Goal: Transaction & Acquisition: Purchase product/service

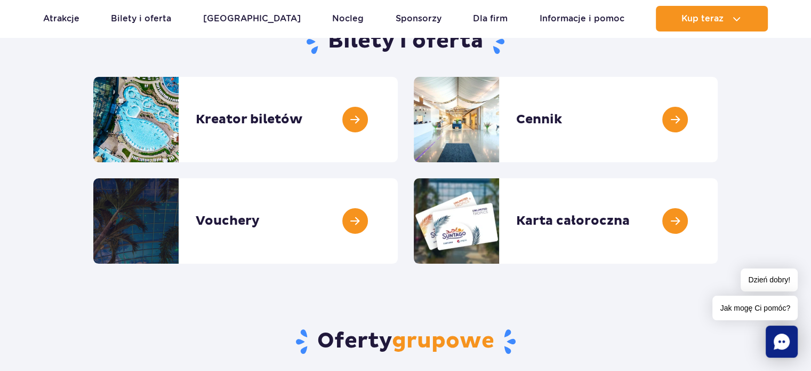
scroll to position [160, 0]
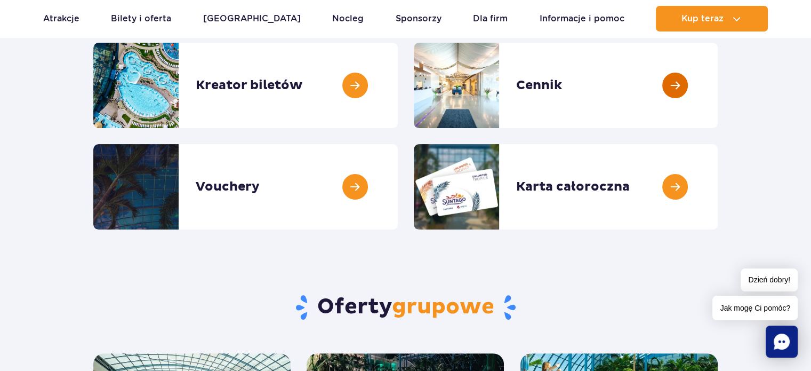
click at [718, 92] on link at bounding box center [718, 85] width 0 height 85
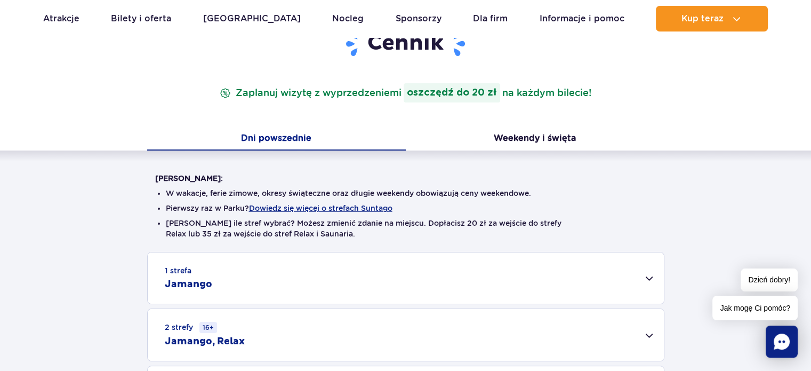
scroll to position [53, 0]
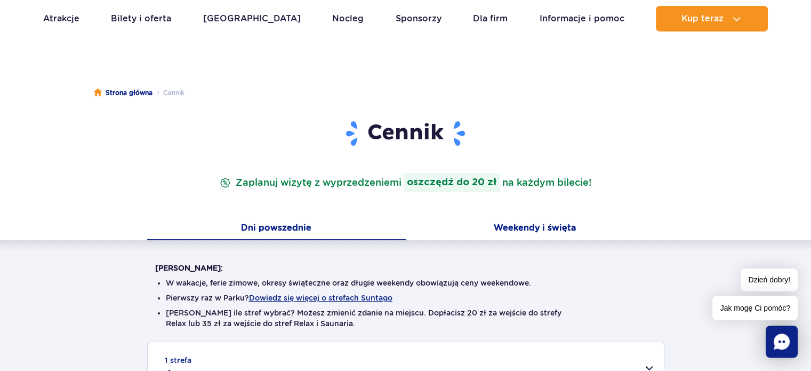
click at [570, 223] on button "Weekendy i święta" at bounding box center [535, 229] width 259 height 22
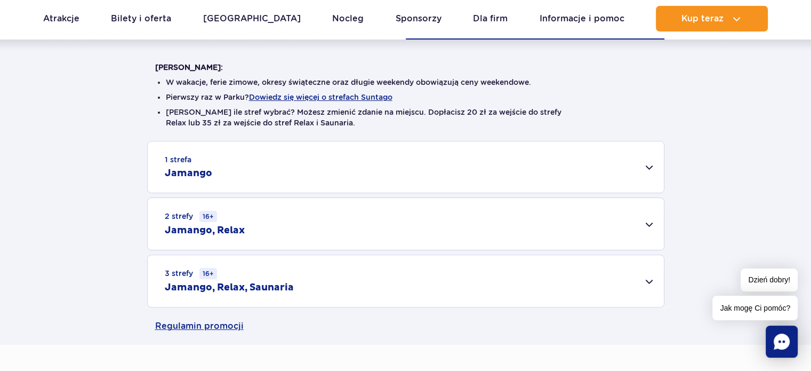
scroll to position [267, 0]
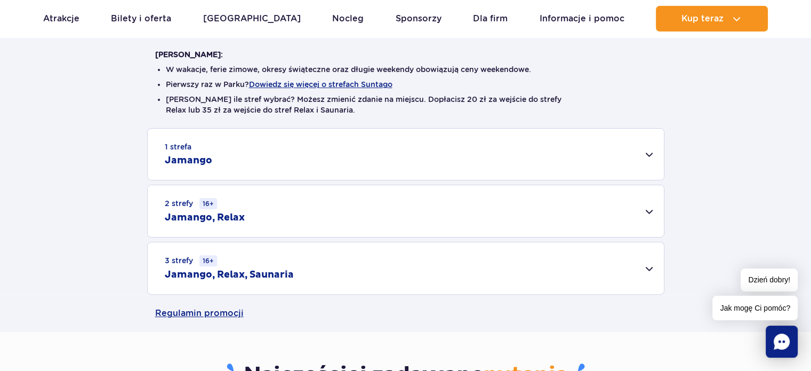
click at [665, 266] on div "1 strefa Jamango Dorosły (18 – 65 lat) / Nastolatek (16 – 18 lat) Ten sam dzień…" at bounding box center [405, 211] width 811 height 166
click at [646, 267] on div "3 strefy 16+ Jamango, Relax, Saunaria" at bounding box center [406, 268] width 516 height 52
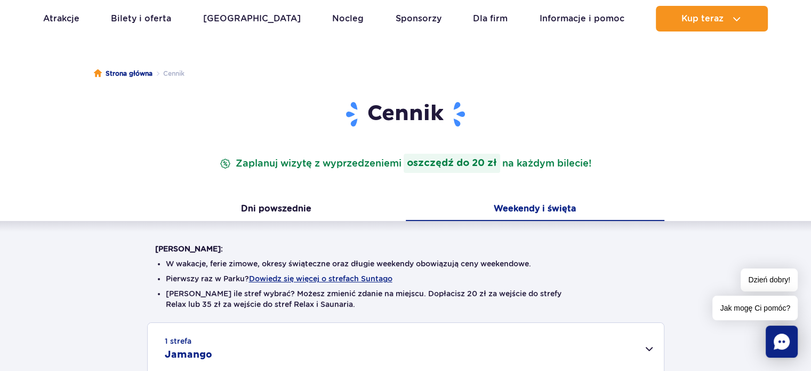
scroll to position [0, 0]
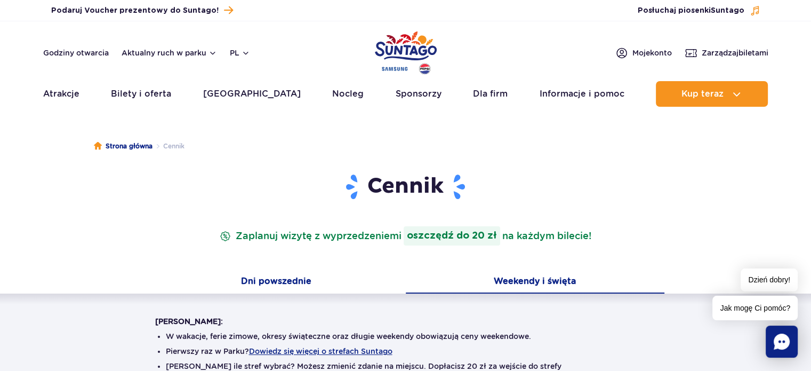
click at [279, 282] on button "Dni powszednie" at bounding box center [276, 282] width 259 height 22
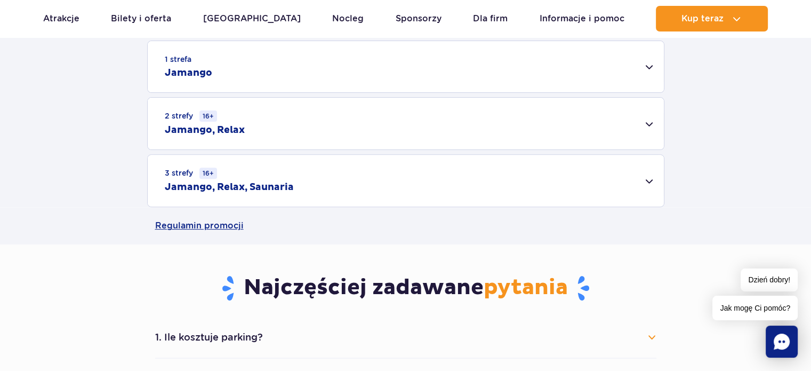
scroll to position [373, 0]
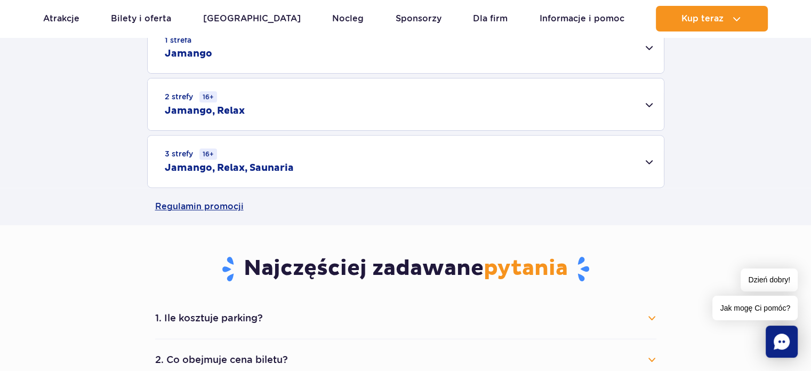
click at [643, 164] on div "3 strefy 16+ Jamango, Relax, Saunaria" at bounding box center [406, 162] width 516 height 52
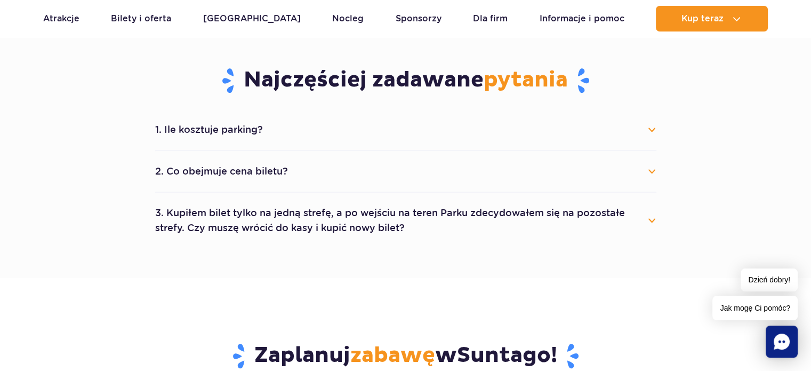
scroll to position [747, 0]
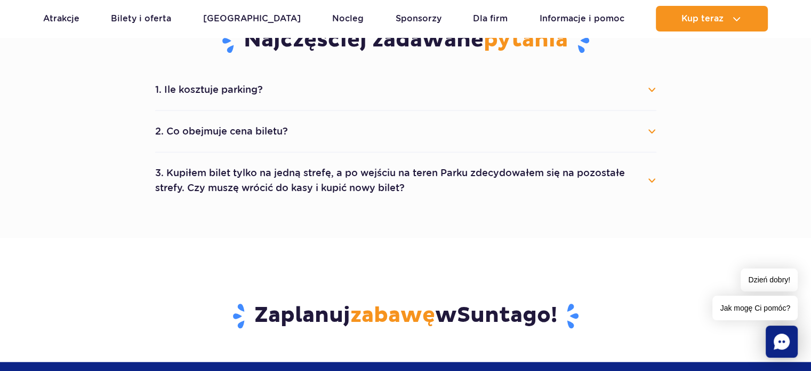
click at [283, 89] on button "1. Ile kosztuje parking?" at bounding box center [405, 89] width 501 height 23
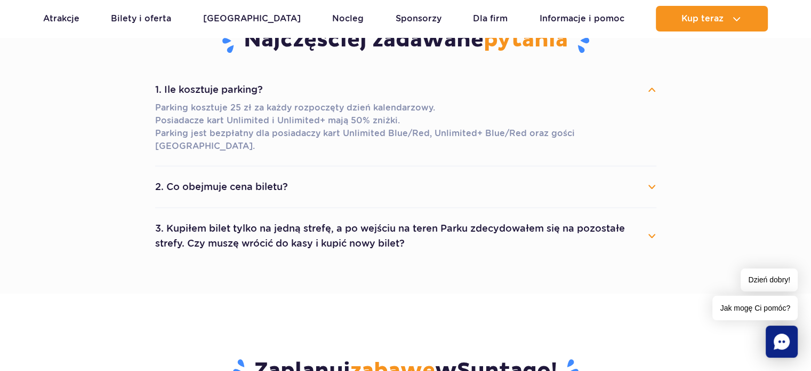
click at [285, 91] on button "1. Ile kosztuje parking?" at bounding box center [405, 89] width 501 height 23
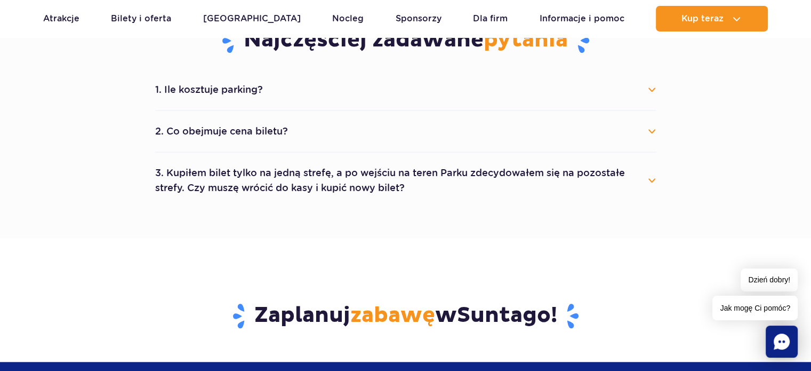
click at [291, 98] on button "1. Ile kosztuje parking?" at bounding box center [405, 89] width 501 height 23
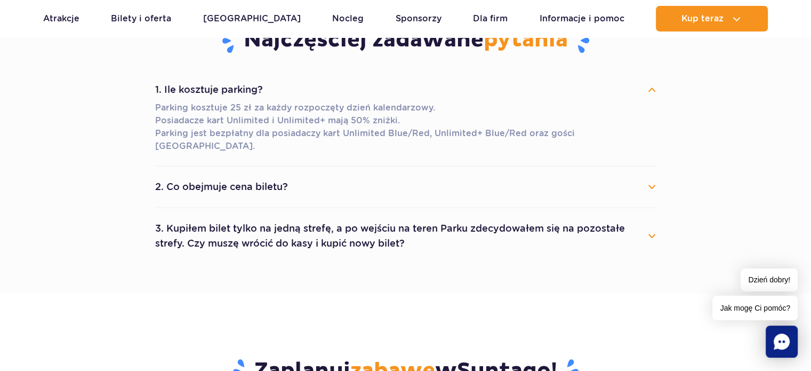
drag, startPoint x: 291, startPoint y: 97, endPoint x: 293, endPoint y: 126, distance: 29.4
click at [291, 97] on button "1. Ile kosztuje parking?" at bounding box center [405, 89] width 501 height 23
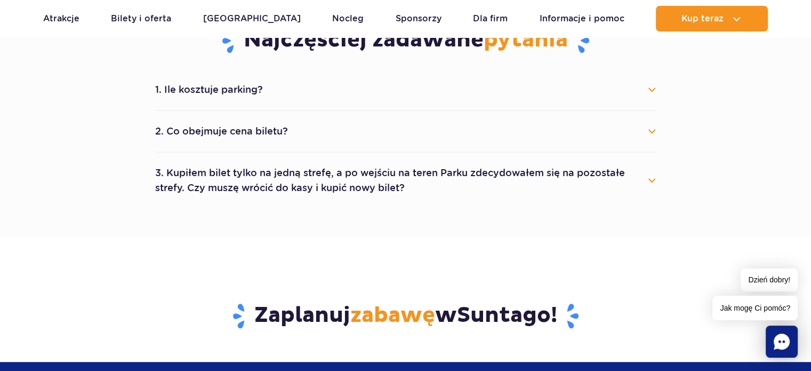
drag, startPoint x: 355, startPoint y: 134, endPoint x: 365, endPoint y: 157, distance: 24.4
click at [356, 134] on button "2. Co obejmuje cena biletu?" at bounding box center [405, 130] width 501 height 23
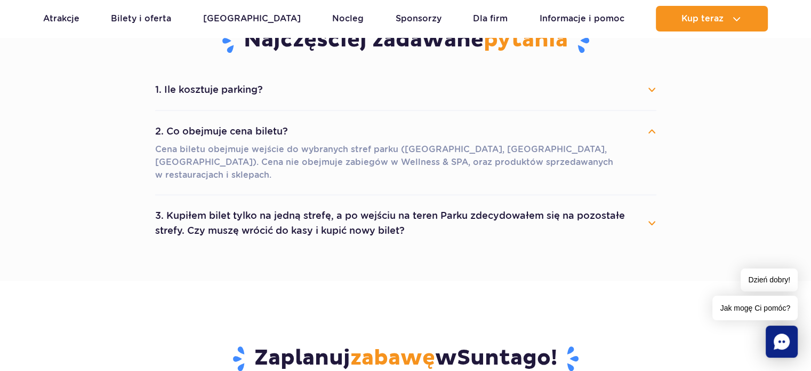
click at [622, 146] on p "Cena biletu obejmuje wejście do wybranych stref parku ([GEOGRAPHIC_DATA], [GEOG…" at bounding box center [405, 162] width 501 height 38
click at [608, 204] on button "3. Kupiłem bilet tylko na jedną strefę, a po wejściu na teren Parku zdecydowałe…" at bounding box center [405, 223] width 501 height 38
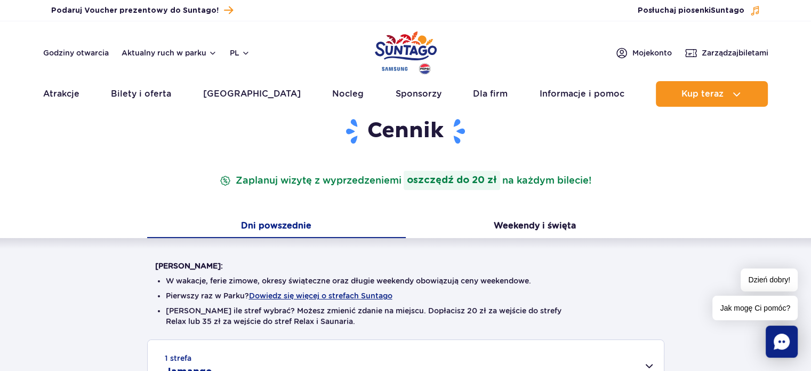
scroll to position [0, 0]
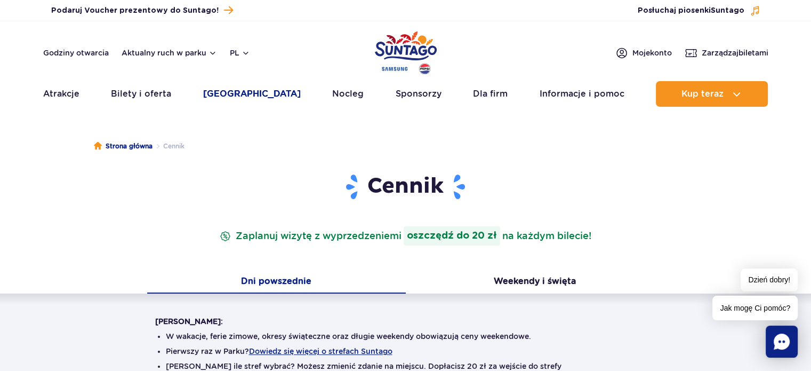
click at [245, 91] on link "[GEOGRAPHIC_DATA]" at bounding box center [252, 94] width 98 height 26
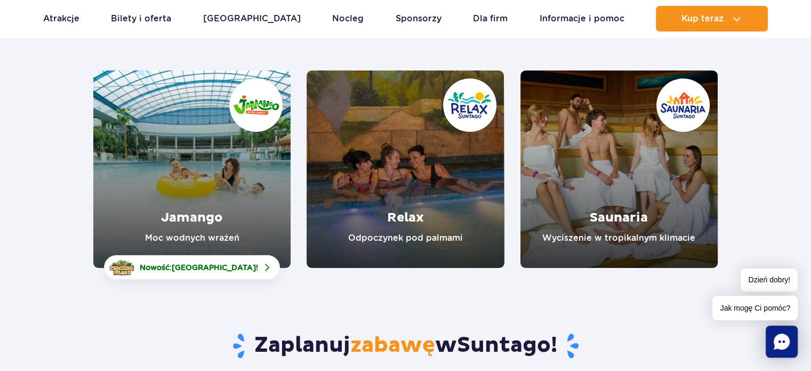
scroll to position [160, 0]
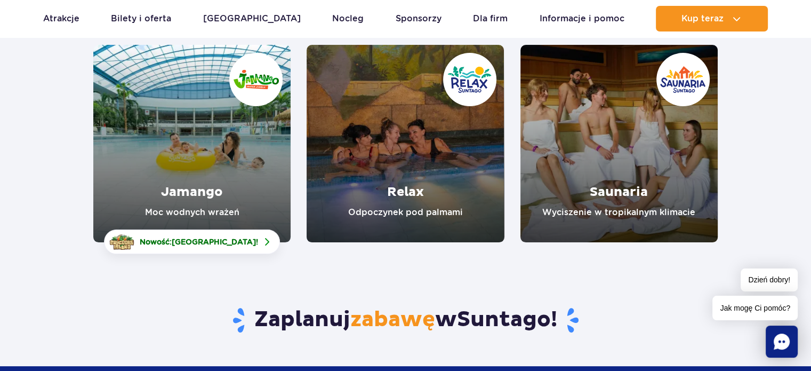
click at [229, 181] on link "Jamango" at bounding box center [191, 143] width 197 height 197
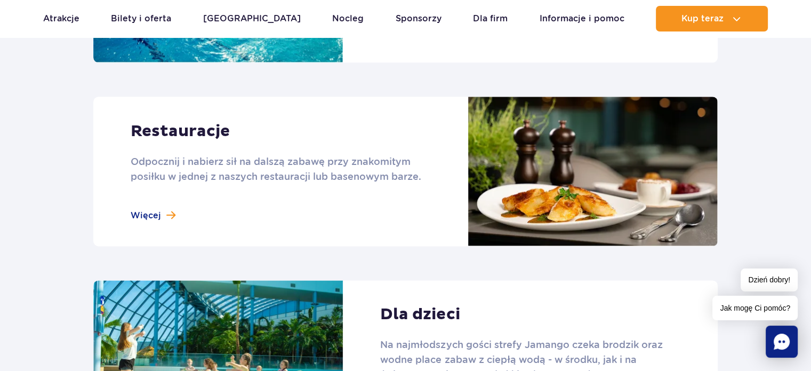
scroll to position [1174, 0]
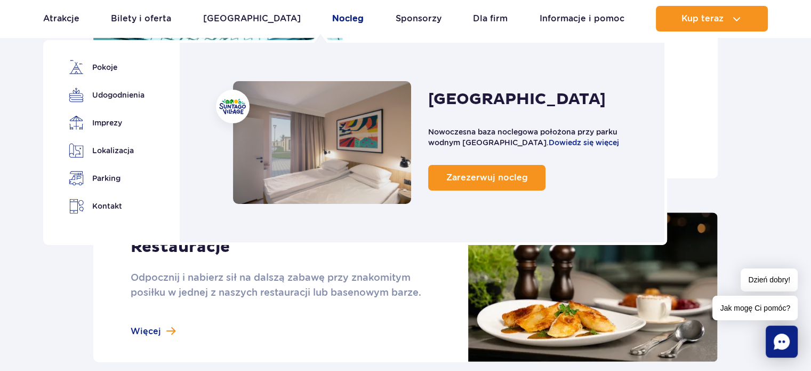
click at [332, 22] on link "Nocleg" at bounding box center [347, 19] width 31 height 26
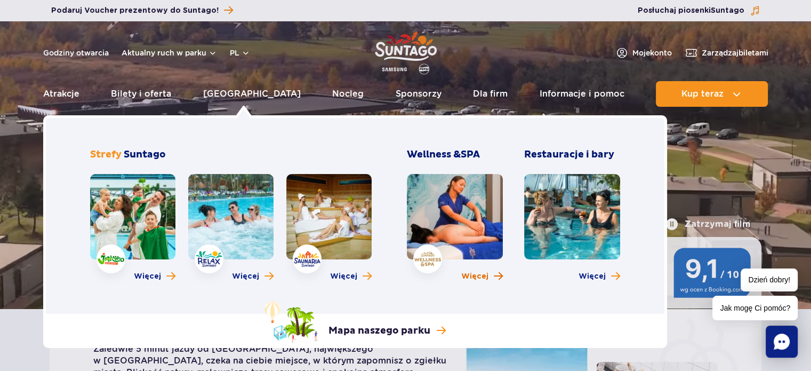
click at [483, 277] on span "Więcej" at bounding box center [474, 276] width 27 height 11
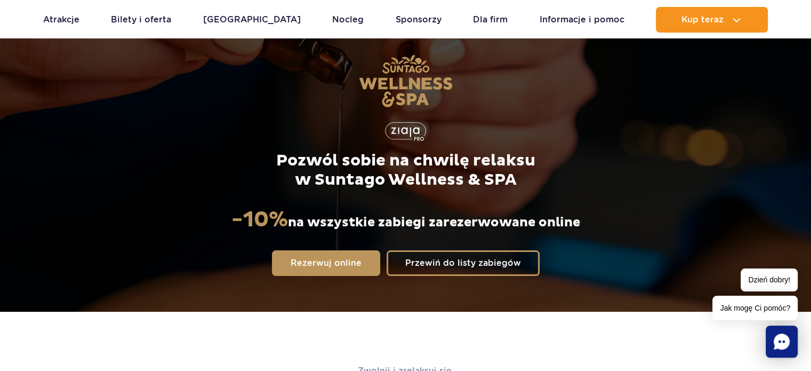
scroll to position [107, 0]
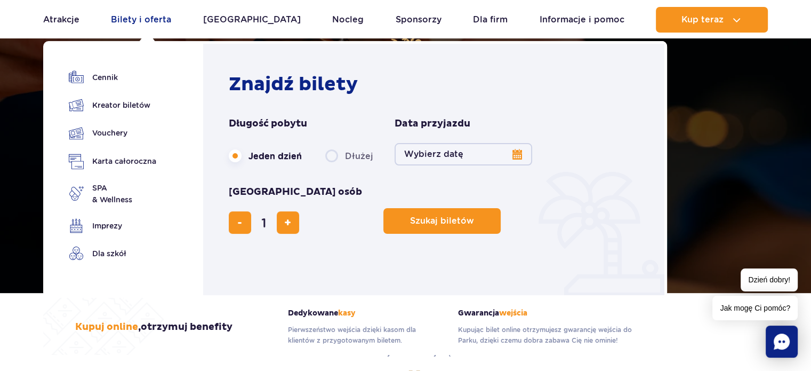
click at [160, 25] on link "Bilety i oferta" at bounding box center [141, 20] width 60 height 26
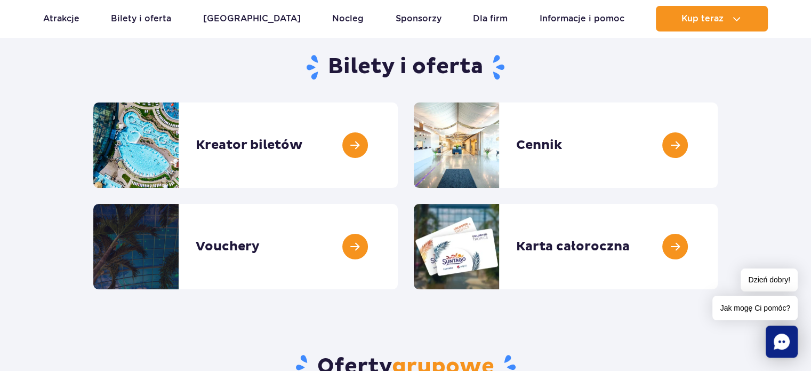
scroll to position [107, 0]
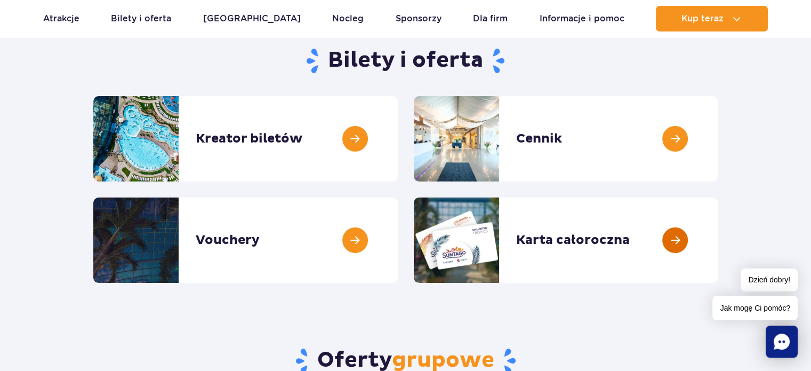
click at [718, 234] on link at bounding box center [718, 239] width 0 height 85
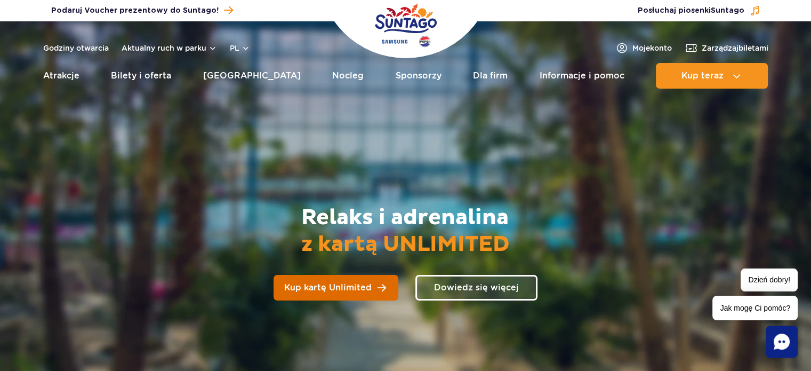
click at [366, 290] on span "Kup kartę Unlimited" at bounding box center [327, 287] width 87 height 9
click at [133, 79] on link "Bilety i oferta" at bounding box center [141, 76] width 60 height 26
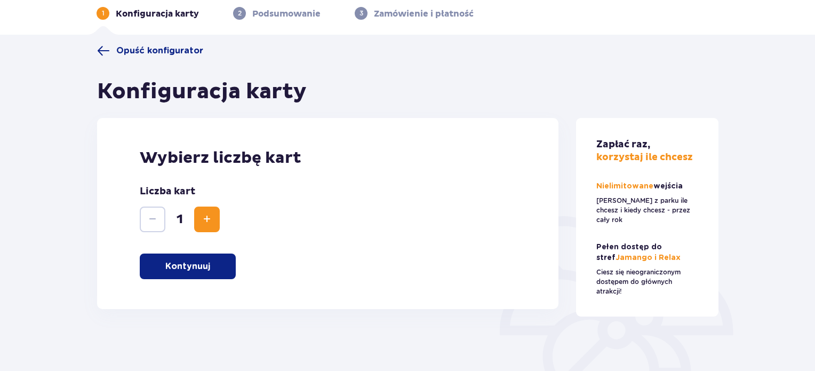
scroll to position [107, 0]
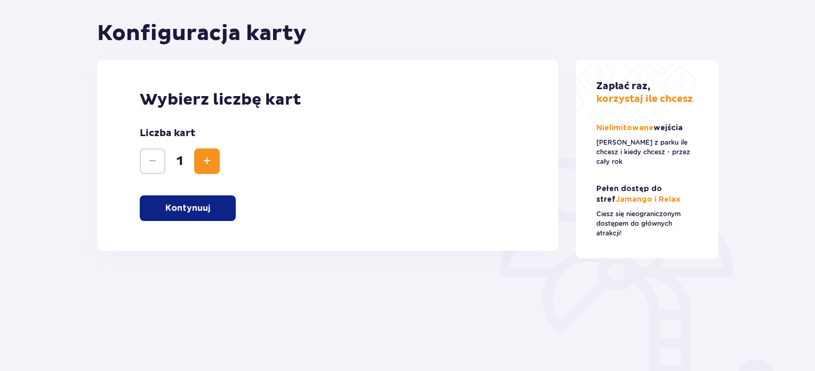
click at [228, 218] on button "Kontynuuj" at bounding box center [188, 208] width 96 height 26
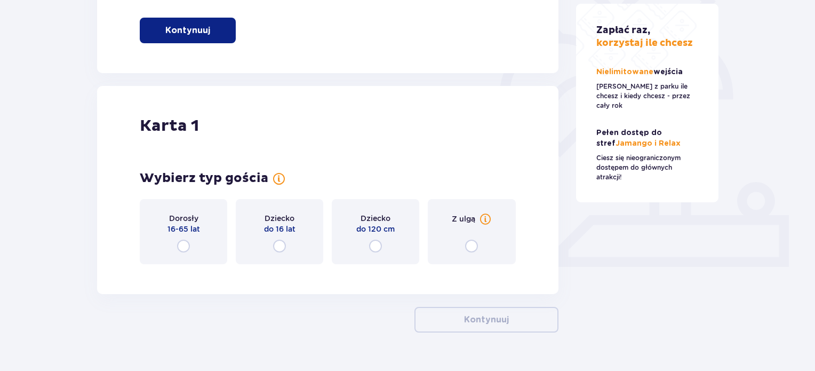
scroll to position [309, 0]
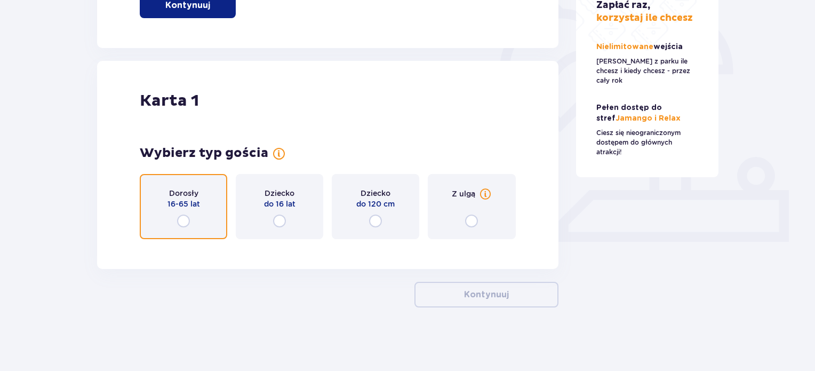
click at [185, 226] on input "radio" at bounding box center [183, 220] width 13 height 13
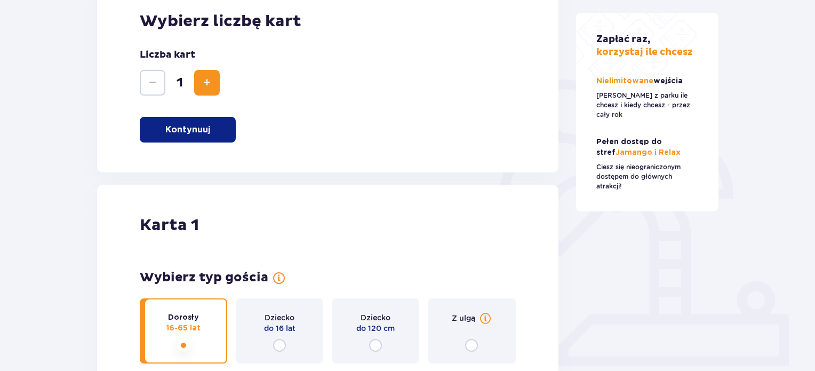
scroll to position [90, 0]
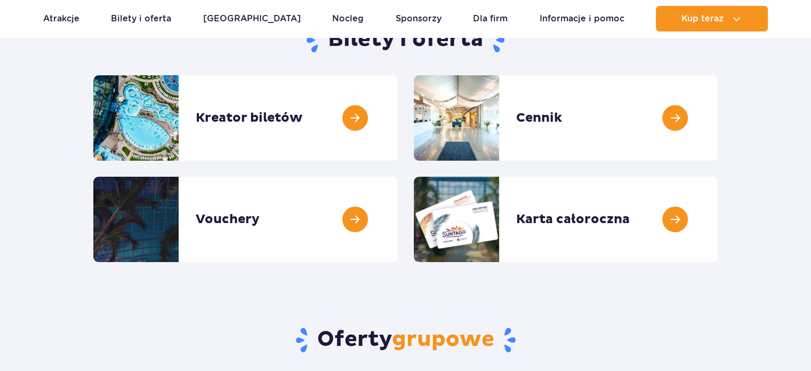
scroll to position [160, 0]
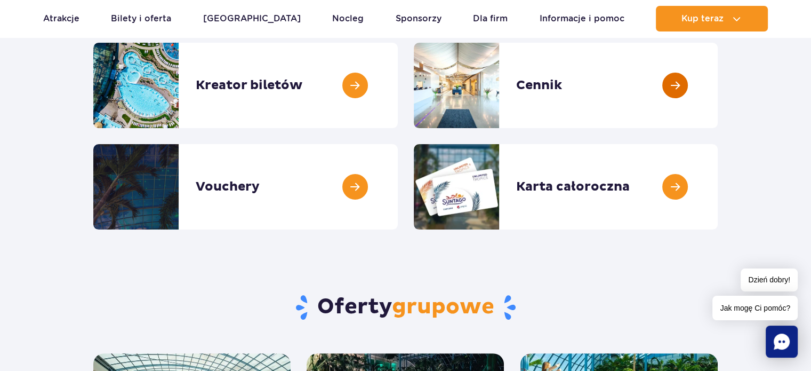
click at [718, 104] on link at bounding box center [718, 85] width 0 height 85
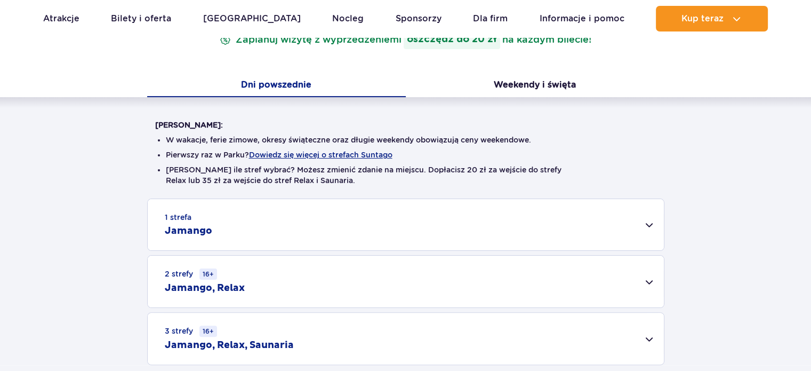
scroll to position [267, 0]
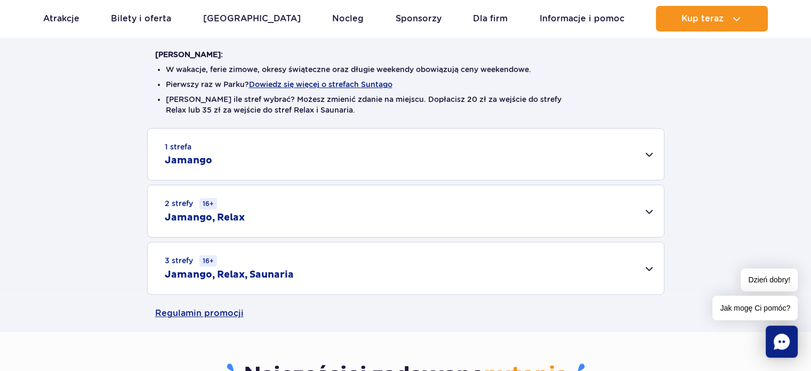
click at [610, 261] on div "3 strefy 16+ Jamango, Relax, Saunaria" at bounding box center [406, 268] width 516 height 52
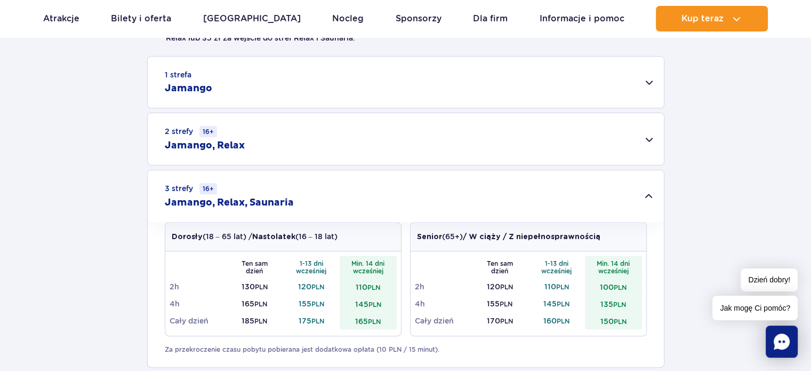
scroll to position [533, 0]
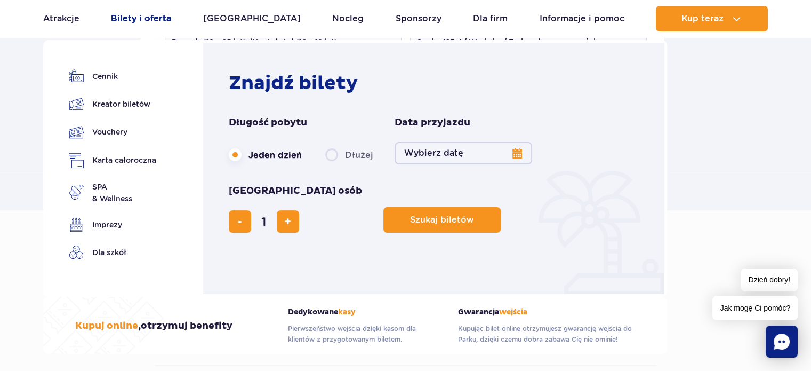
click at [166, 20] on link "Bilety i oferta" at bounding box center [141, 19] width 60 height 26
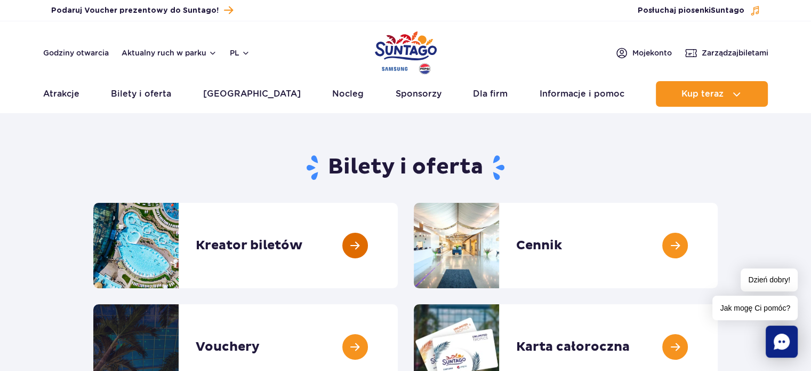
click at [398, 250] on link at bounding box center [398, 245] width 0 height 85
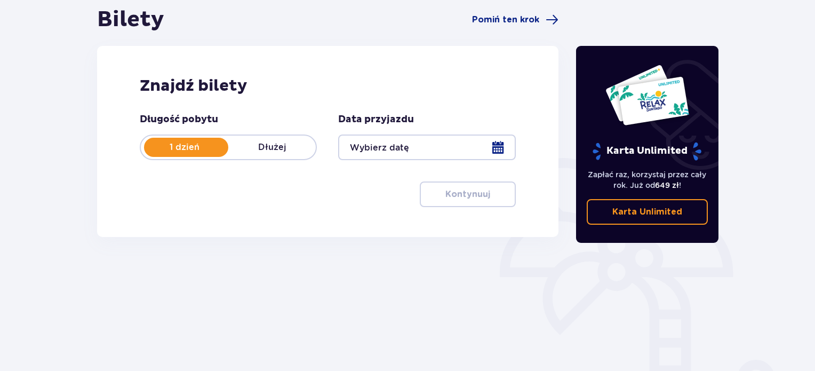
scroll to position [107, 0]
click at [381, 154] on div at bounding box center [426, 147] width 177 height 26
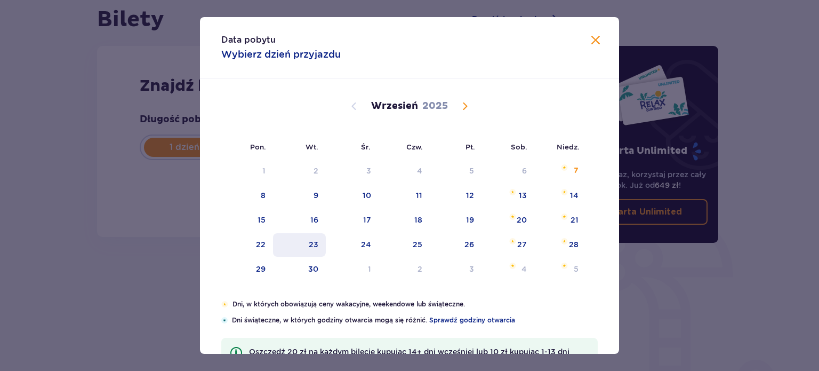
click at [307, 243] on div "23" at bounding box center [299, 244] width 53 height 23
type input "[DATE]"
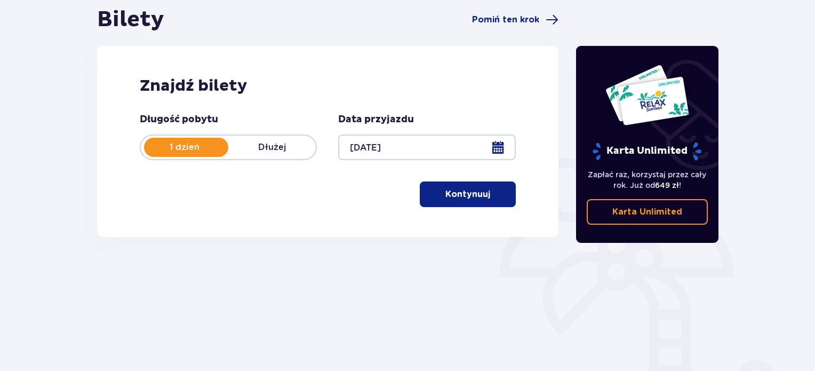
click at [472, 194] on p "Kontynuuj" at bounding box center [467, 194] width 45 height 12
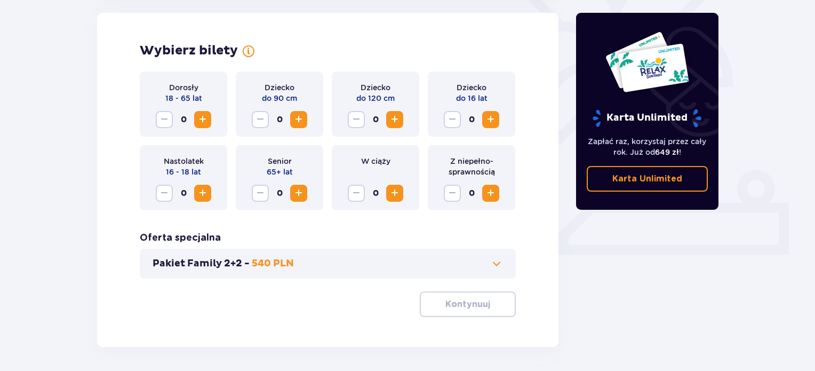
scroll to position [337, 0]
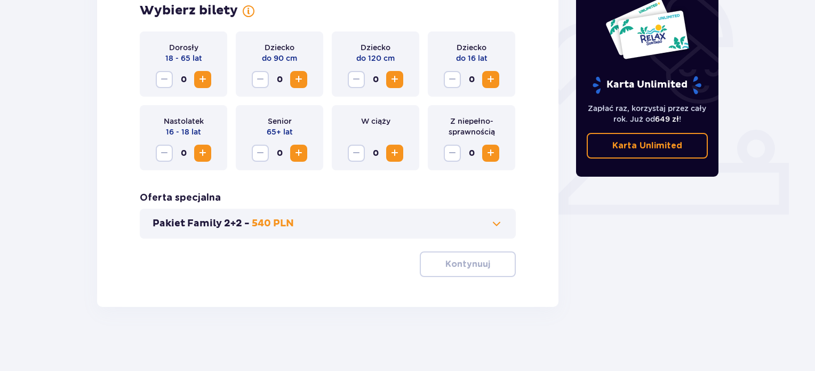
click at [201, 78] on span "Increase" at bounding box center [202, 79] width 13 height 13
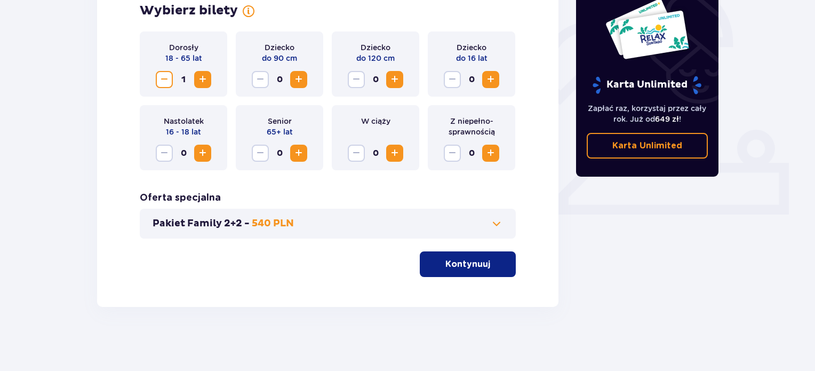
drag, startPoint x: 201, startPoint y: 76, endPoint x: 209, endPoint y: 101, distance: 26.3
click at [201, 78] on span "Increase" at bounding box center [202, 79] width 13 height 13
click at [465, 228] on button "Pakiet Family 2+2 - 540 PLN" at bounding box center [328, 223] width 350 height 13
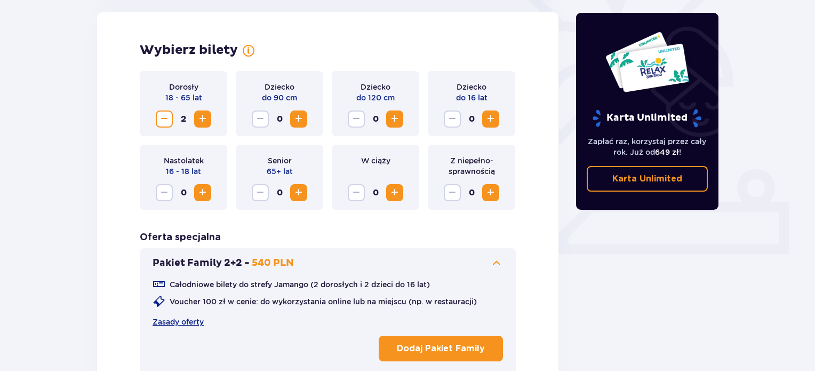
scroll to position [297, 0]
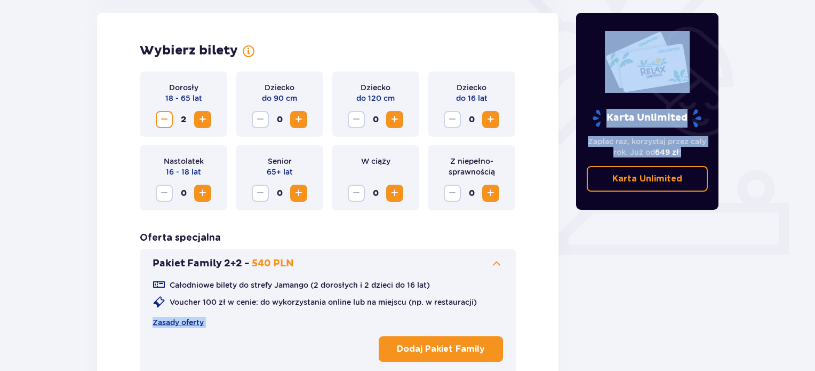
click at [567, 282] on div "Bilety Pomiń ten krok Znajdź bilety Długość pobytu 1 dzień Dłużej Data przyjazd…" at bounding box center [407, 129] width 639 height 626
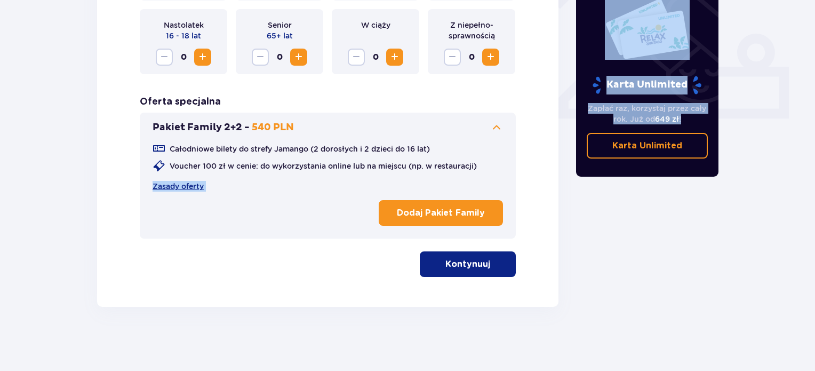
click at [488, 268] on span "button" at bounding box center [492, 264] width 13 height 13
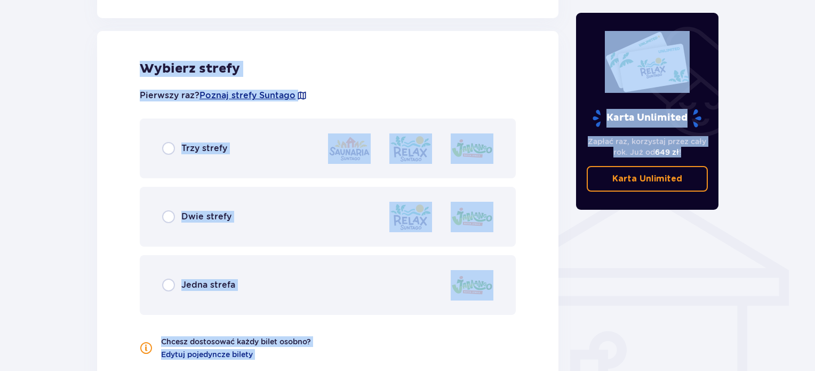
scroll to position [688, 0]
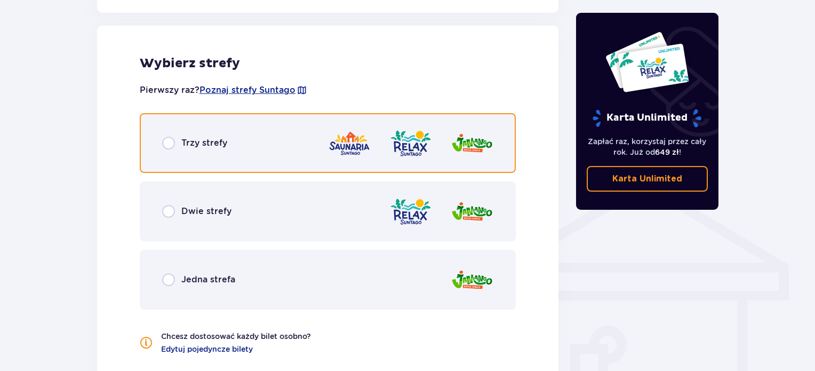
click at [170, 144] on input "radio" at bounding box center [168, 143] width 13 height 13
radio input "true"
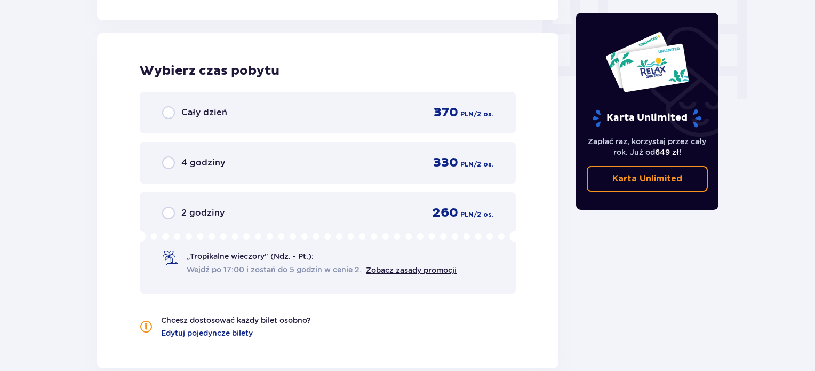
scroll to position [1059, 0]
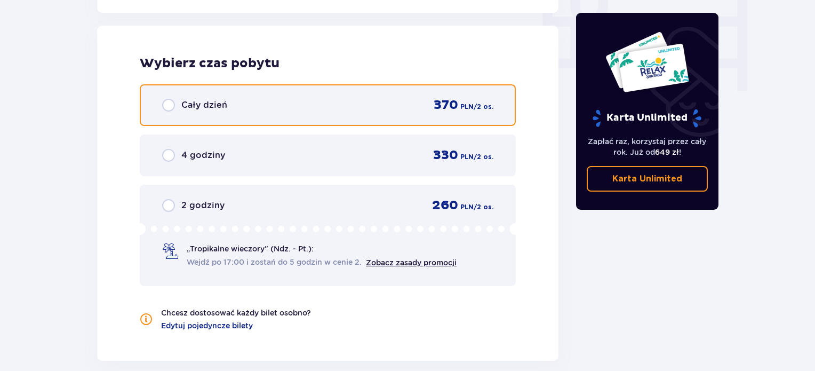
click at [170, 109] on input "radio" at bounding box center [168, 105] width 13 height 13
radio input "true"
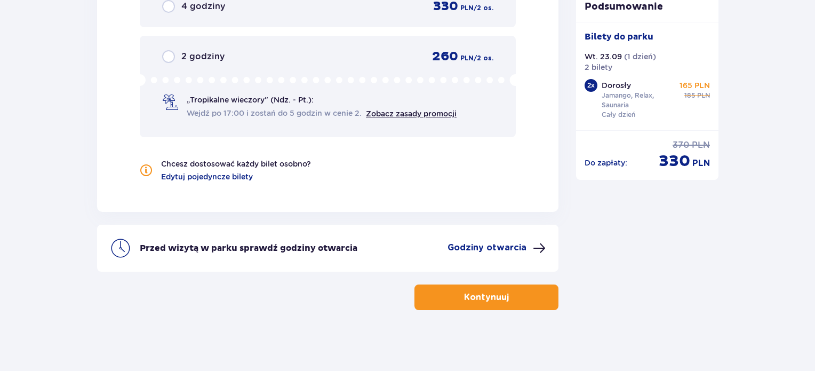
scroll to position [1210, 0]
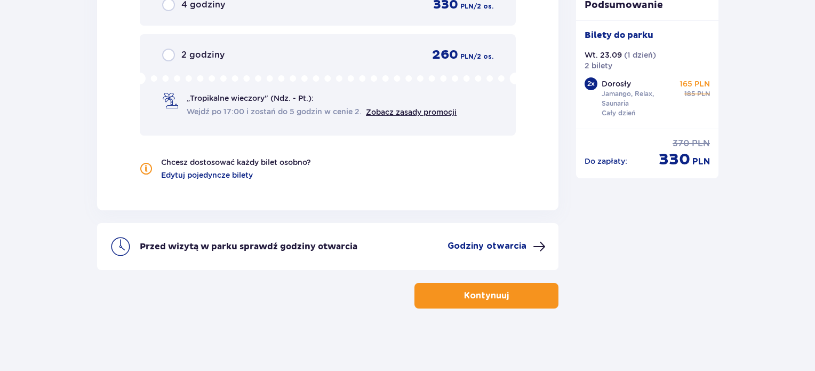
click at [471, 245] on p "Godziny otwarcia" at bounding box center [487, 246] width 79 height 12
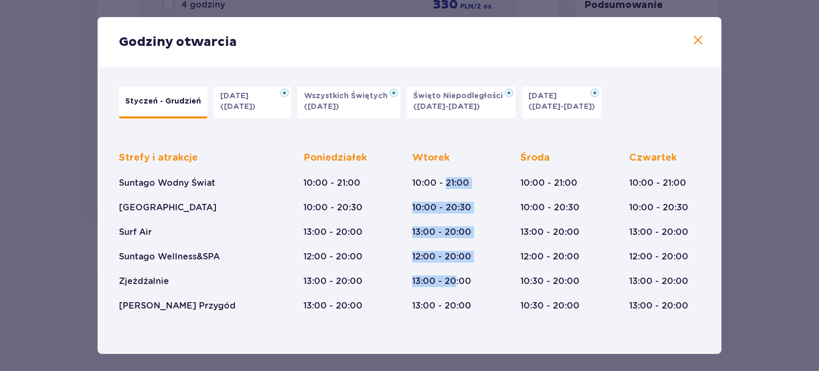
drag, startPoint x: 447, startPoint y: 178, endPoint x: 453, endPoint y: 286, distance: 108.5
click at [453, 286] on div "[DATE] 10:00 - 21:00 10:00 - 20:30 13:00 - 20:00 12:00 - 20:00 13:00 - 20:00 13…" at bounding box center [441, 232] width 59 height 160
click at [701, 37] on span at bounding box center [698, 40] width 13 height 13
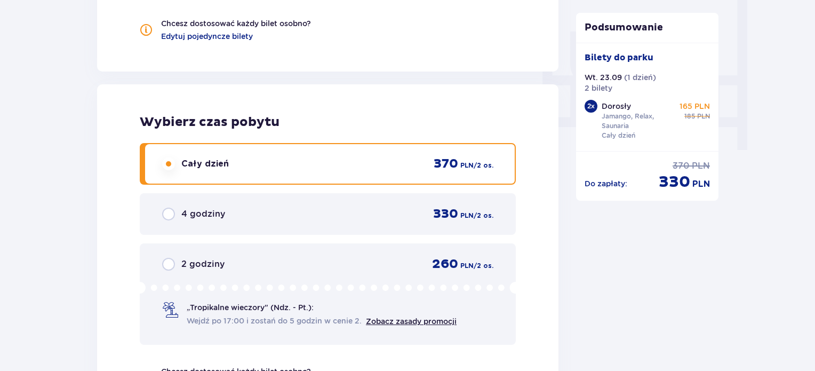
scroll to position [997, 0]
